Goal: Use online tool/utility: Utilize a website feature to perform a specific function

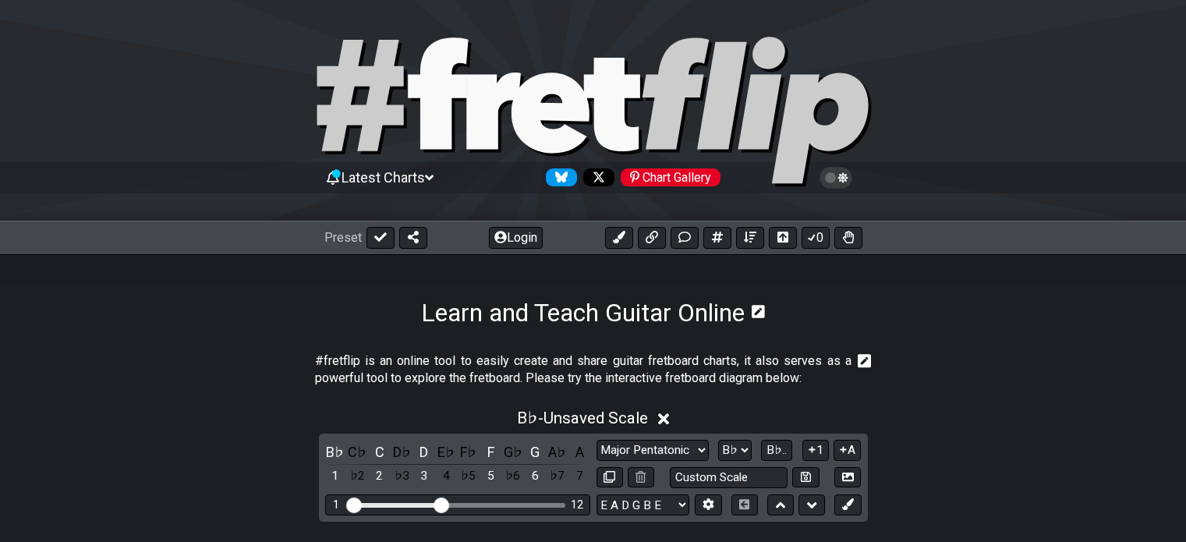
select select "Major Pentatonic"
select select "Bb"
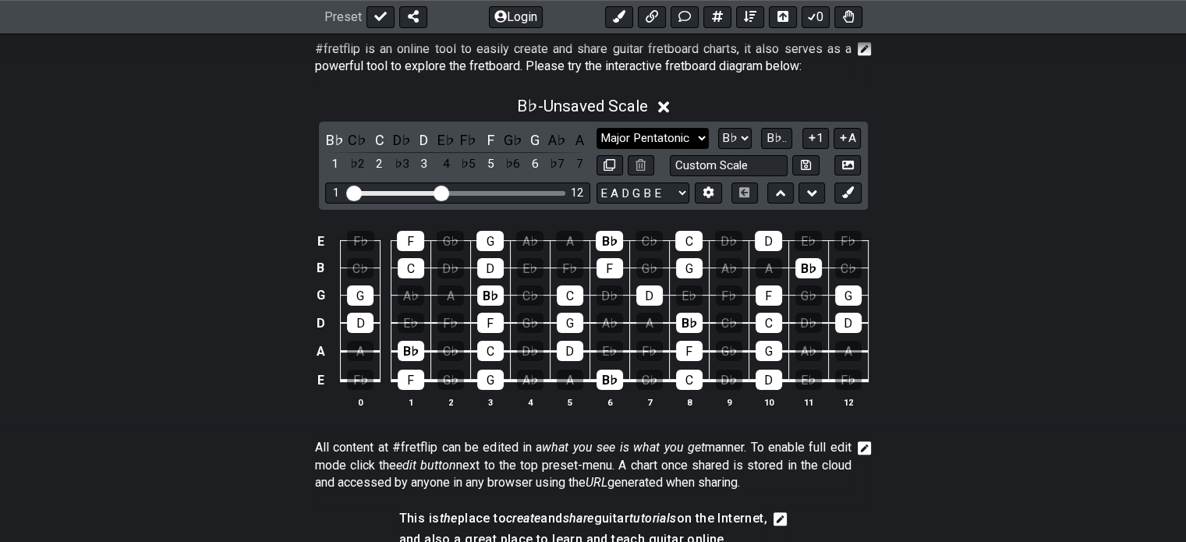
click at [659, 140] on select "Minor Pentatonic Custom Scale Minor Pentatonic Major Pentatonic Minor Blues Maj…" at bounding box center [652, 138] width 112 height 21
select select "Major Blues"
click at [596, 128] on select "Minor Pentatonic Custom Scale Minor Pentatonic Major Pentatonic Minor Blues Maj…" at bounding box center [652, 138] width 112 height 21
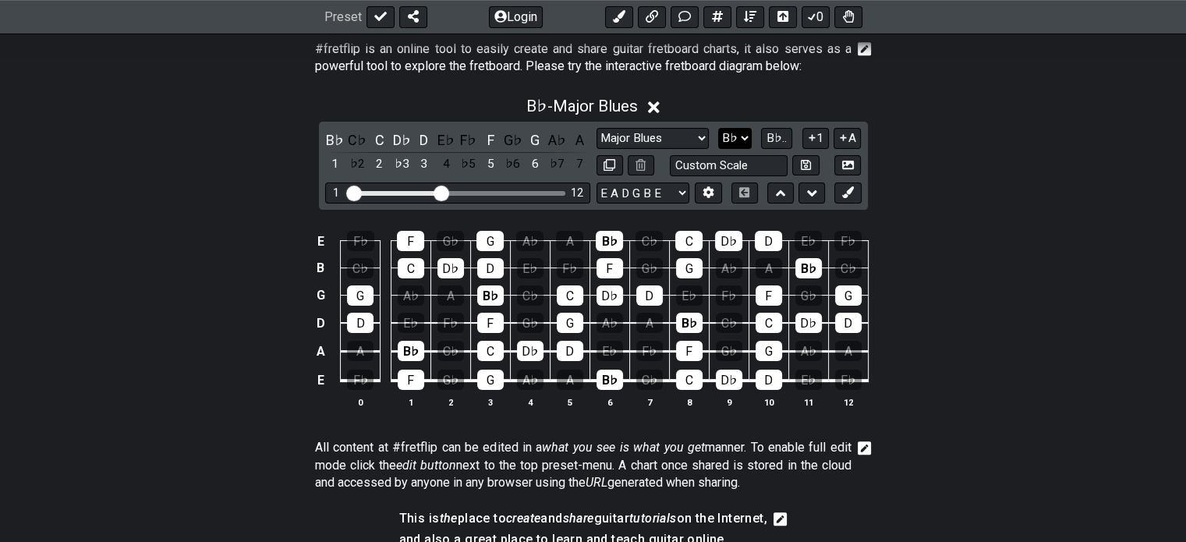
click at [736, 137] on select "A♭ A A♯ B♭ B C C♯ D♭ D D♯ E♭ E F F♯ G♭ G G♯" at bounding box center [735, 138] width 34 height 21
select select "G"
click at [719, 128] on select "A♭ A A♯ B♭ B C C♯ D♭ D D♯ E♭ E F F♯ G♭ G G♯" at bounding box center [735, 138] width 34 height 21
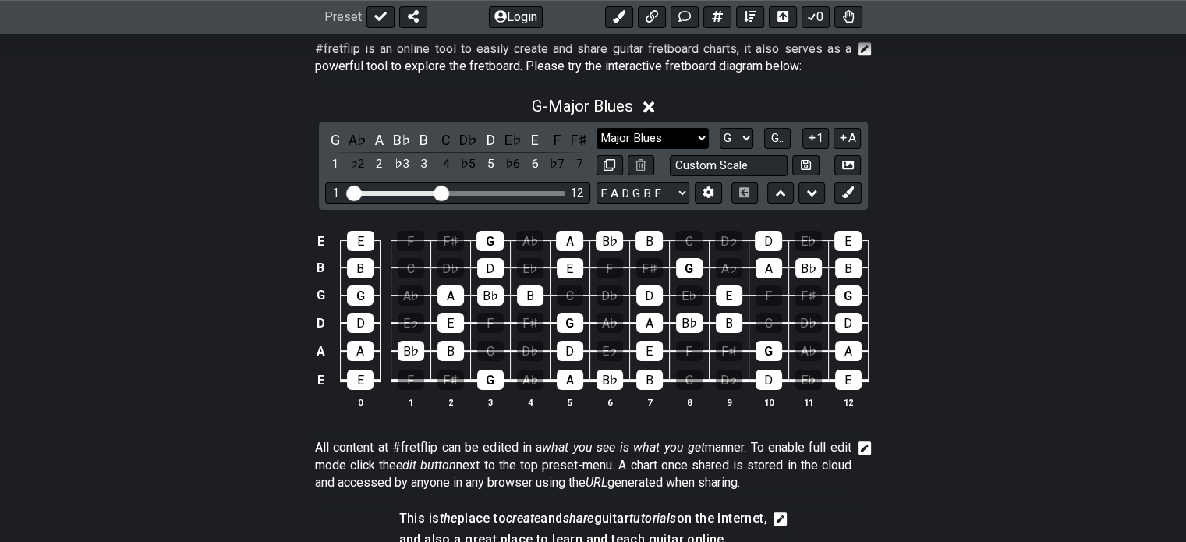
drag, startPoint x: 698, startPoint y: 136, endPoint x: 682, endPoint y: 147, distance: 19.3
click at [698, 136] on select "Minor Pentatonic Custom Scale Minor Pentatonic Major Pentatonic Minor Blues Maj…" at bounding box center [652, 138] width 112 height 21
click at [596, 128] on select "Minor Pentatonic Custom Scale Minor Pentatonic Major Pentatonic Minor Blues Maj…" at bounding box center [652, 138] width 112 height 21
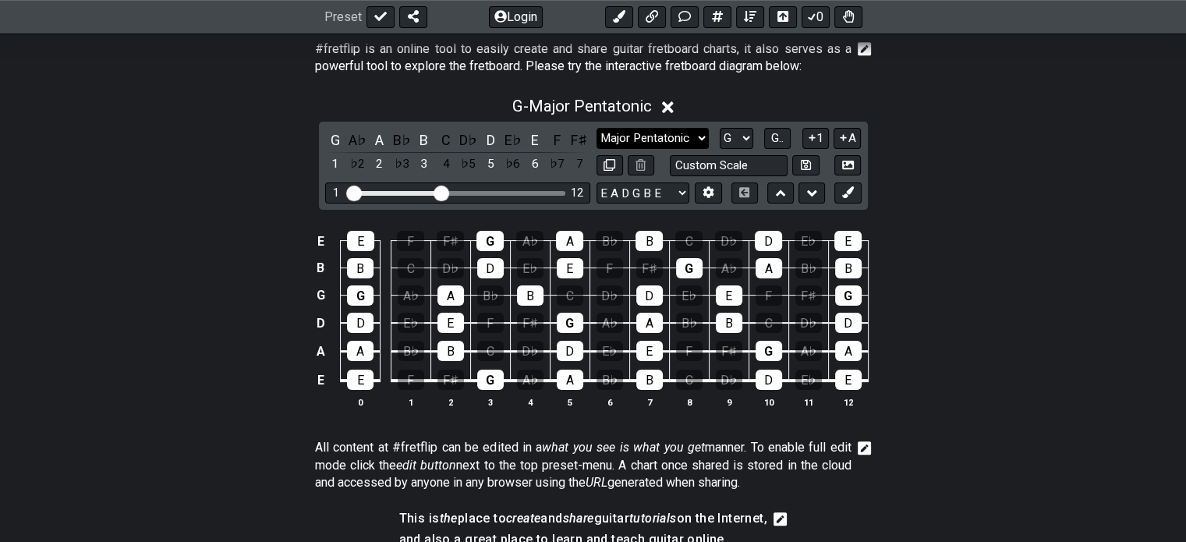
drag, startPoint x: 654, startPoint y: 138, endPoint x: 654, endPoint y: 147, distance: 8.6
click at [654, 137] on select "Minor Pentatonic Custom Scale Minor Pentatonic Major Pentatonic Minor Blues Maj…" at bounding box center [652, 138] width 112 height 21
select select "Major Blues"
click at [596, 128] on select "Minor Pentatonic Custom Scale Minor Pentatonic Major Pentatonic Minor Blues Maj…" at bounding box center [652, 138] width 112 height 21
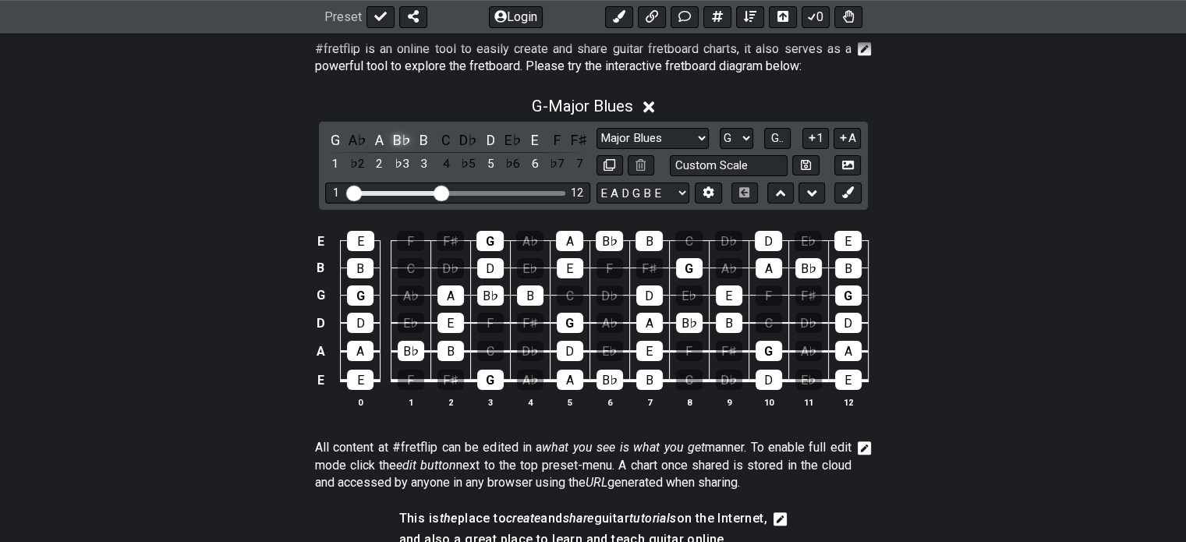
click at [399, 136] on div "B♭" at bounding box center [401, 139] width 20 height 21
